Goal: Information Seeking & Learning: Learn about a topic

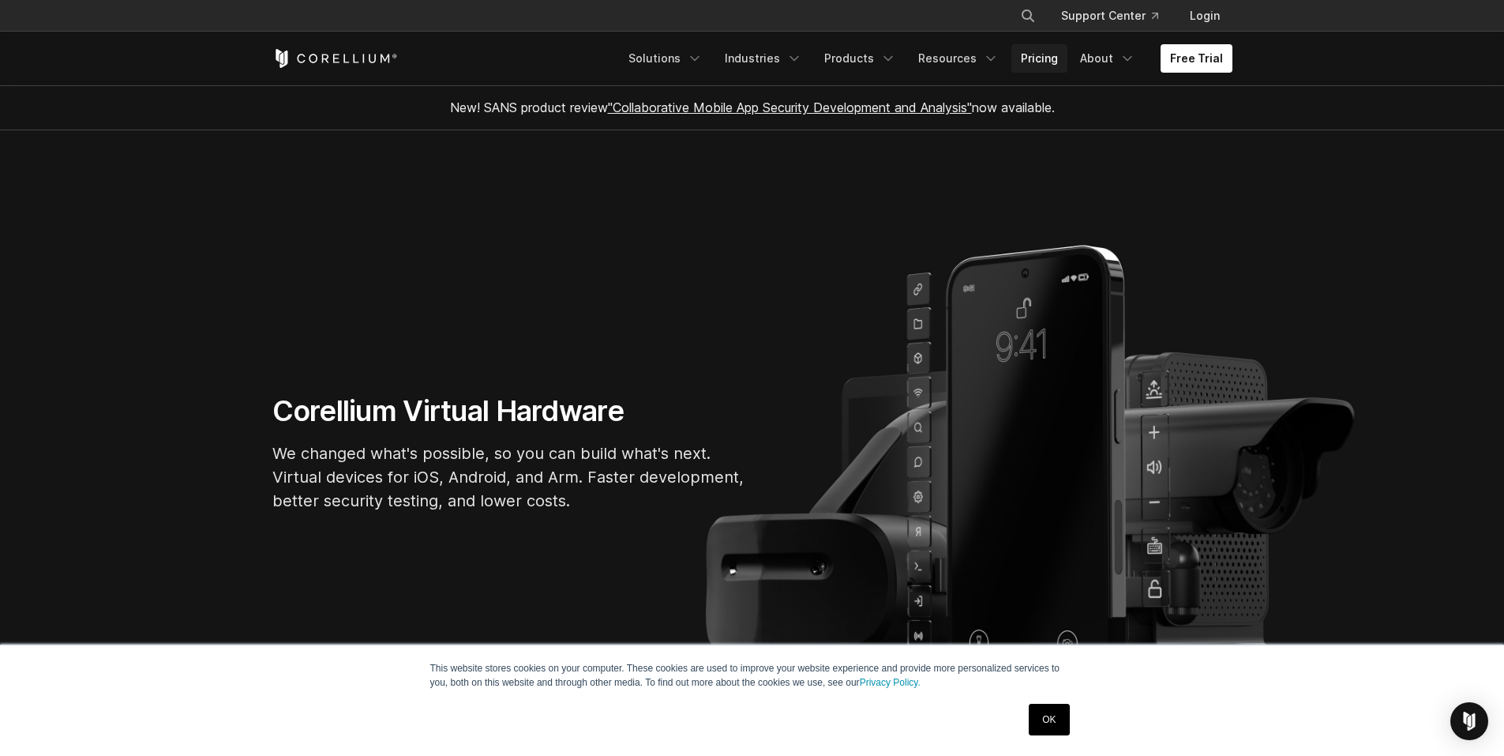
click at [1033, 62] on link "Pricing" at bounding box center [1040, 58] width 56 height 28
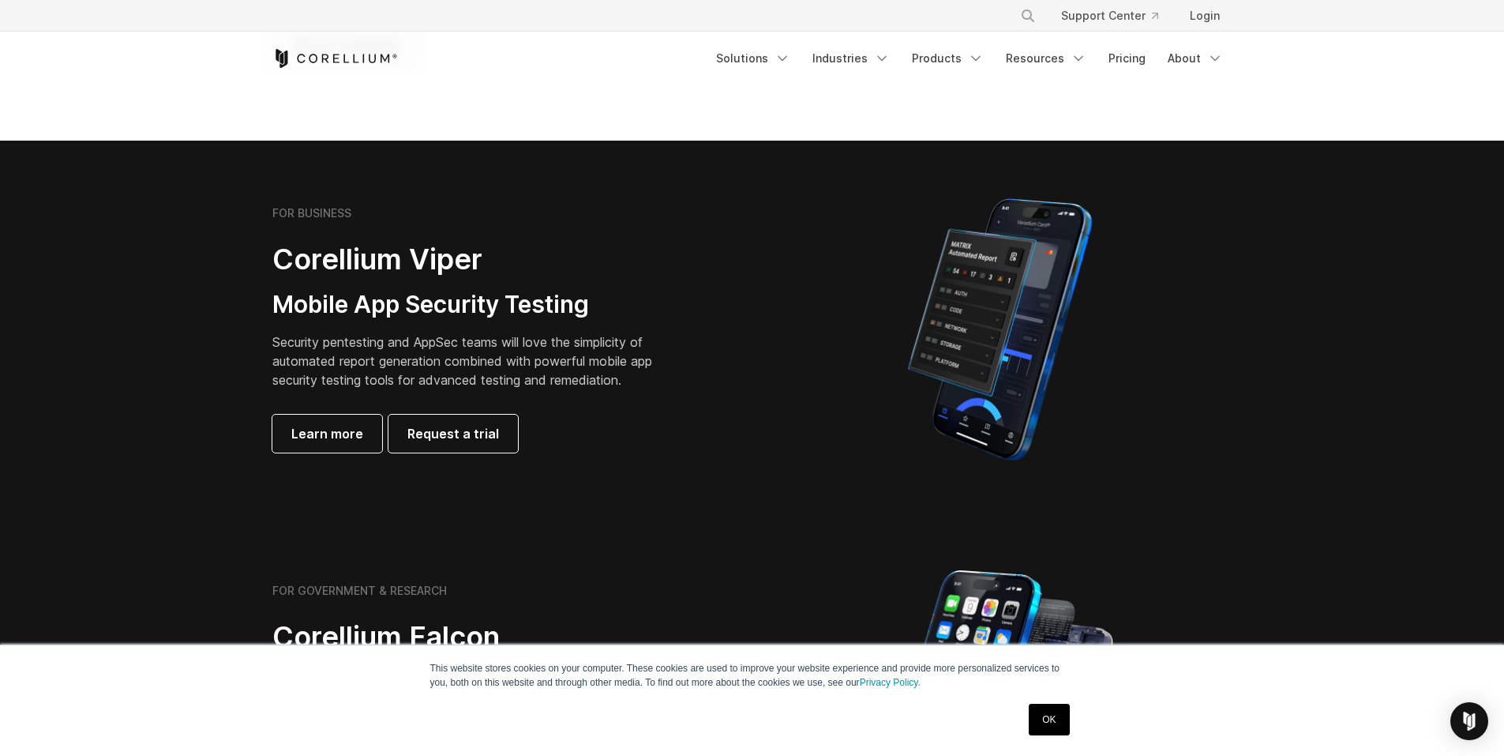
scroll to position [284, 0]
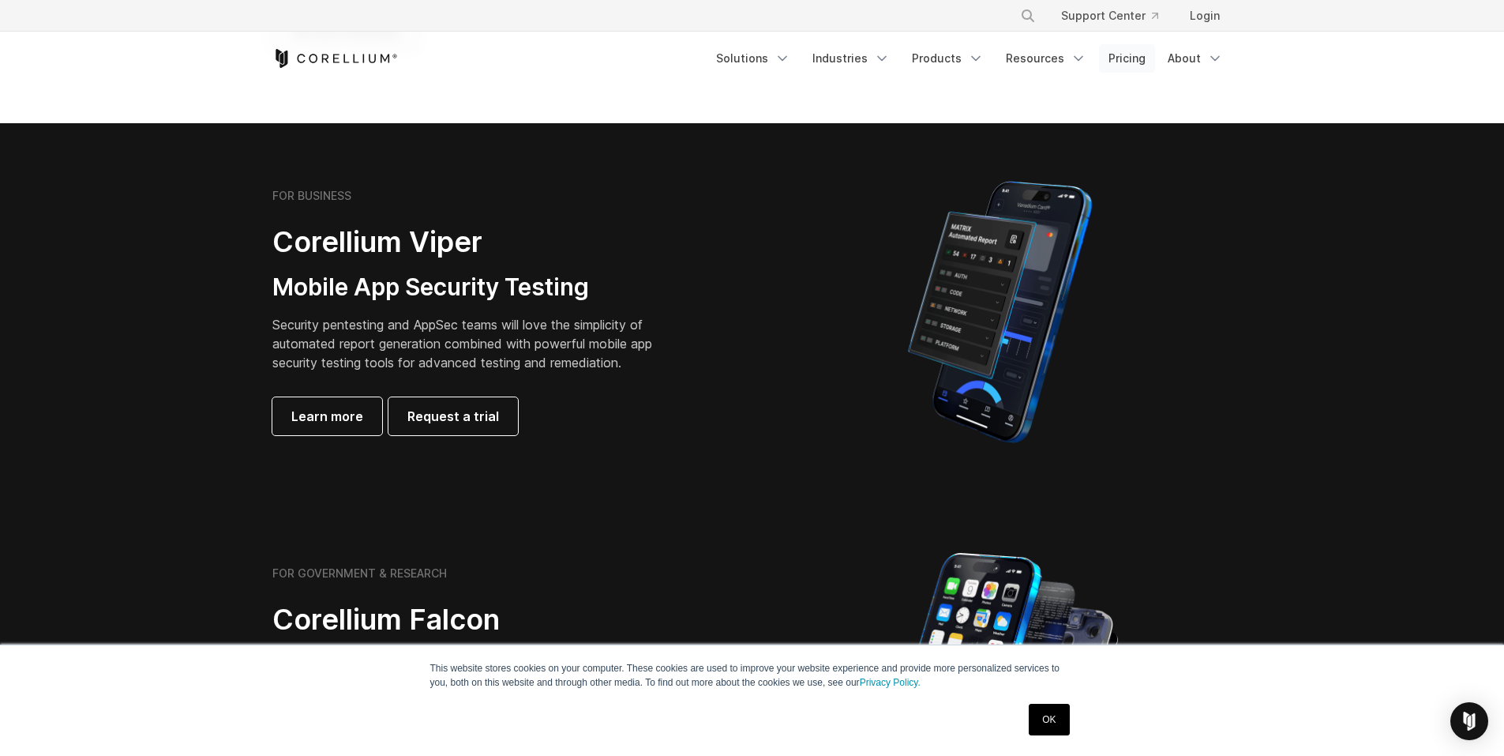
click at [1136, 63] on link "Pricing" at bounding box center [1127, 58] width 56 height 28
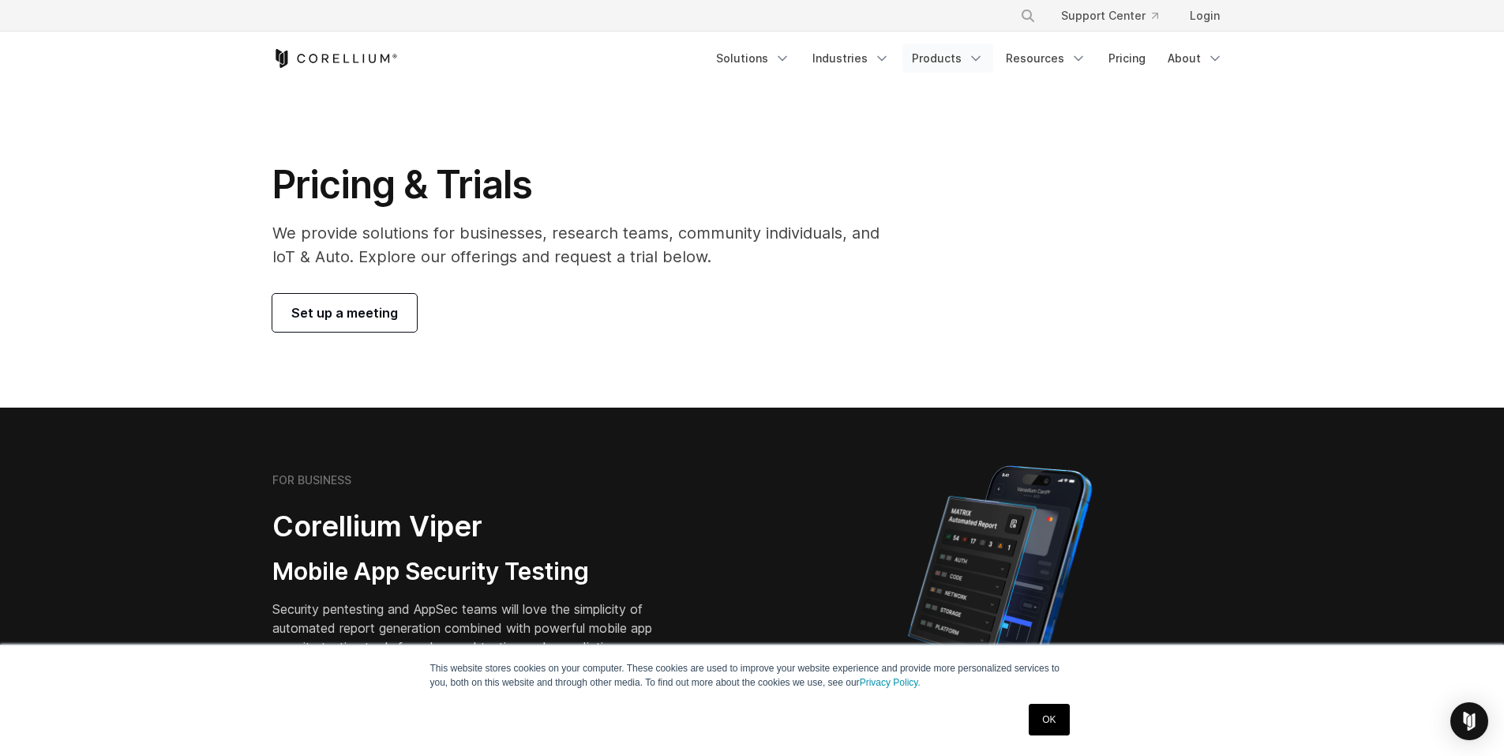
click at [925, 62] on link "Products" at bounding box center [948, 58] width 91 height 28
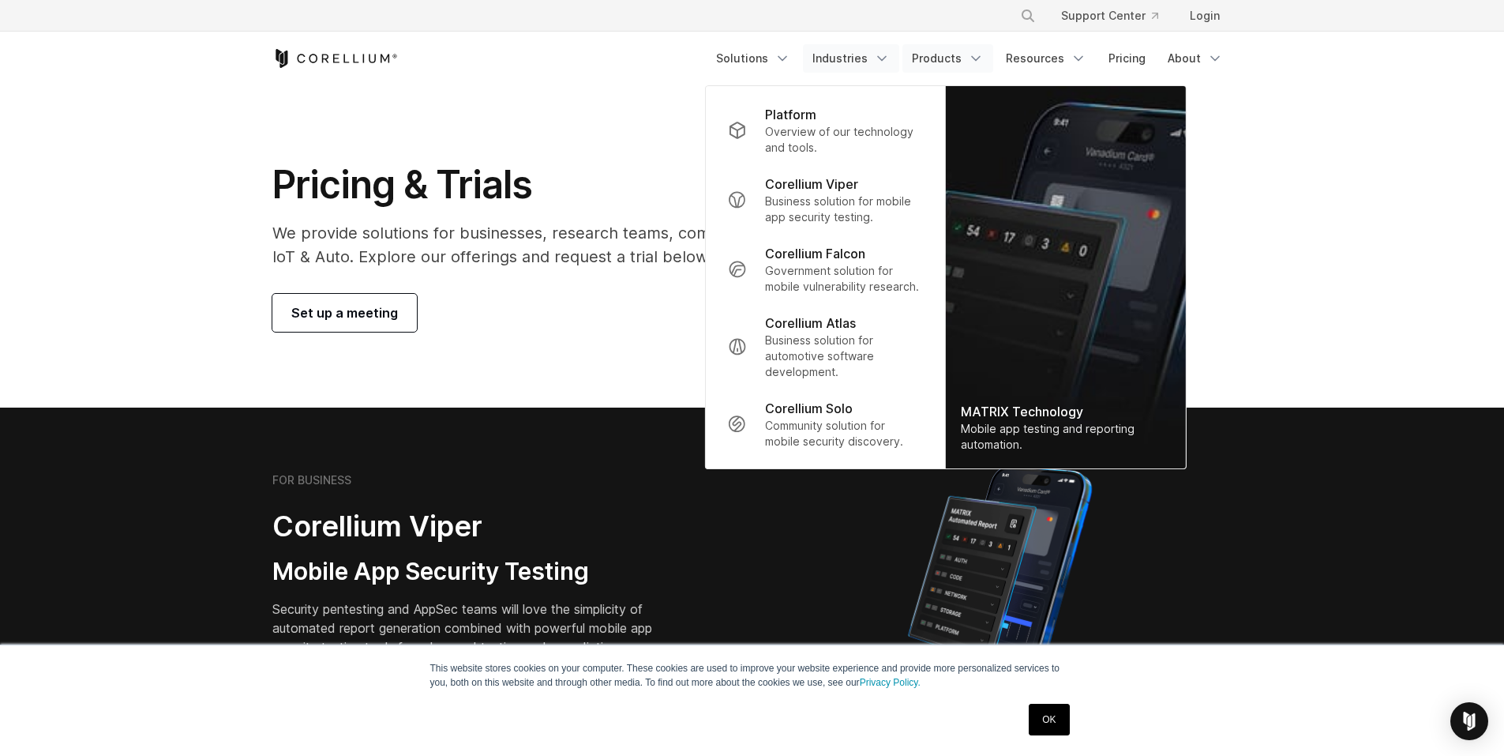
click at [869, 62] on link "Industries" at bounding box center [851, 58] width 96 height 28
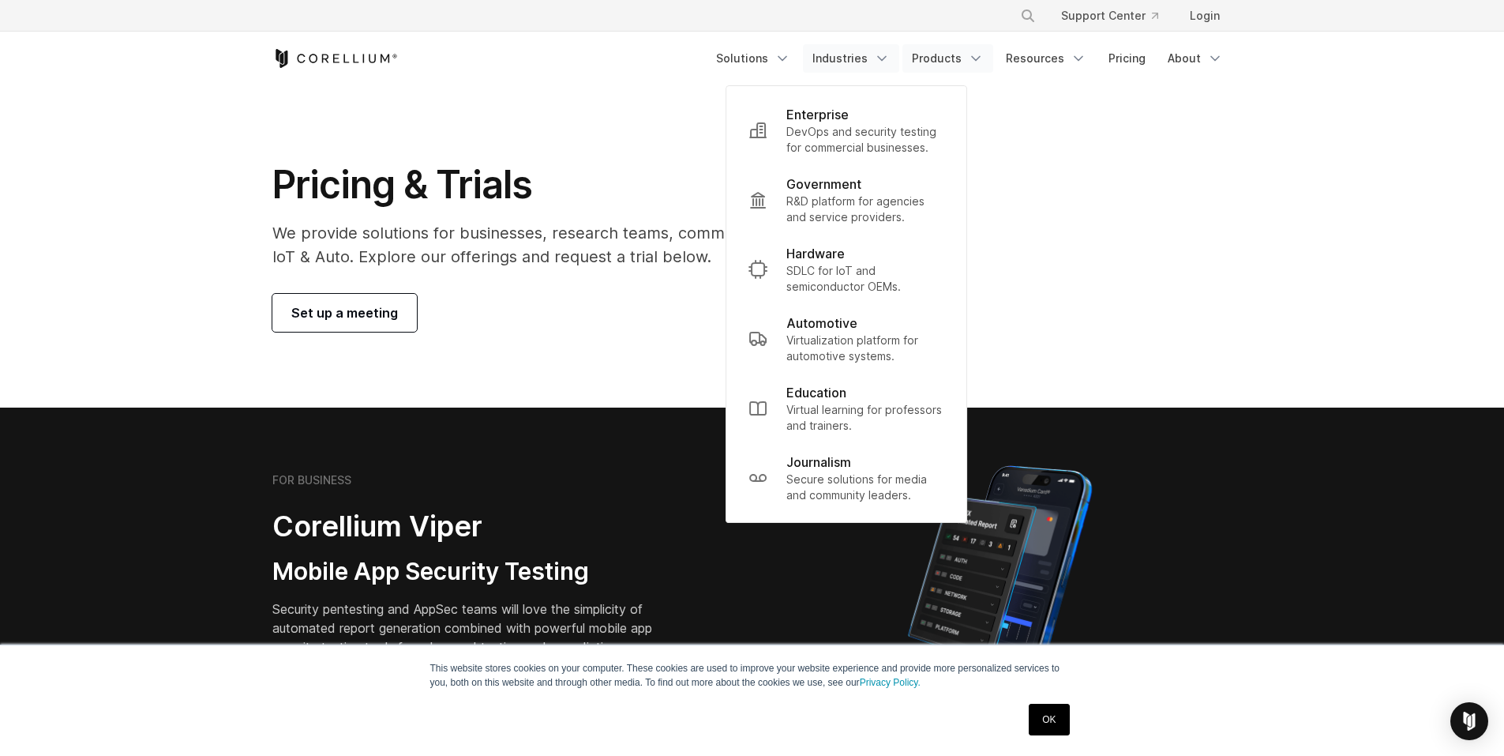
click at [929, 60] on link "Products" at bounding box center [948, 58] width 91 height 28
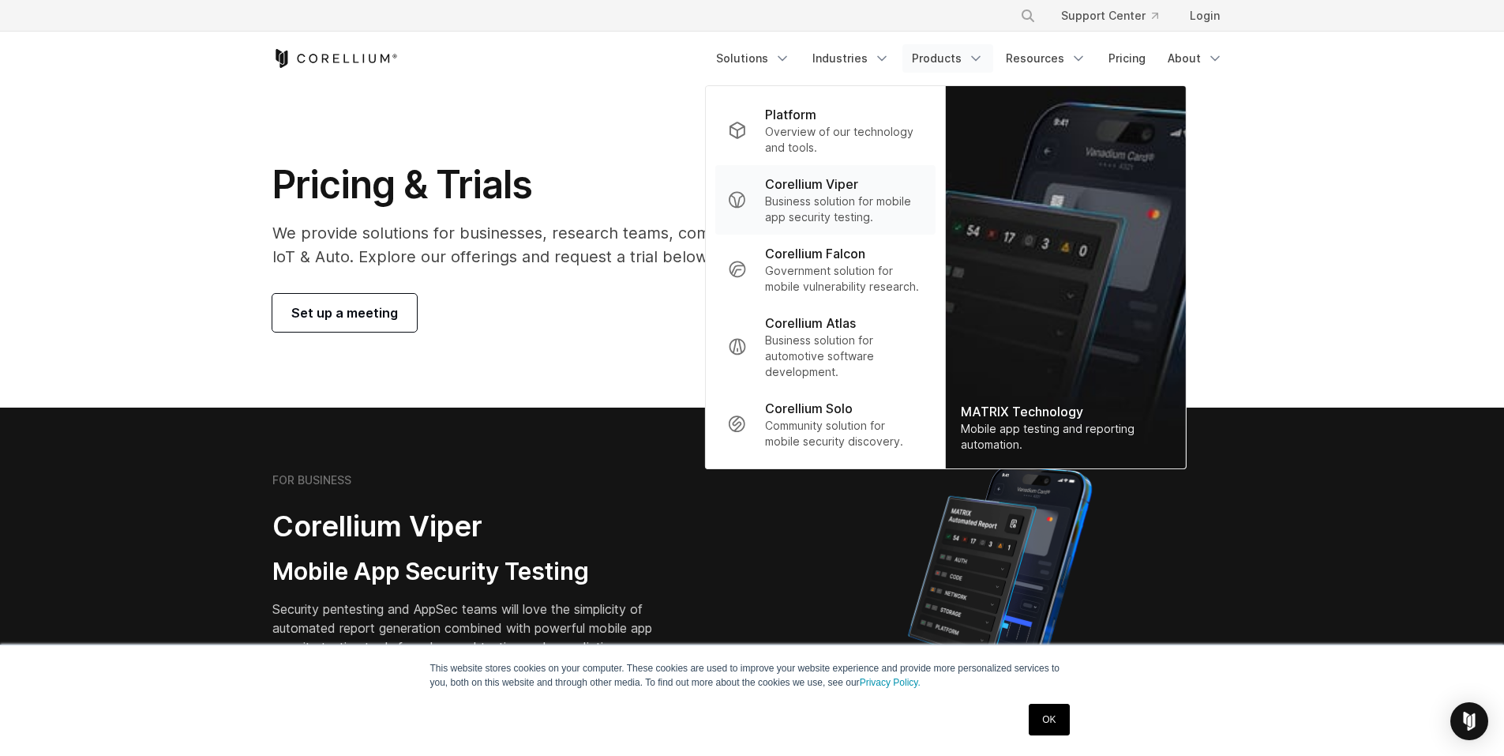
click at [859, 204] on p "Business solution for mobile app security testing." at bounding box center [843, 209] width 157 height 32
